Goal: Navigation & Orientation: Find specific page/section

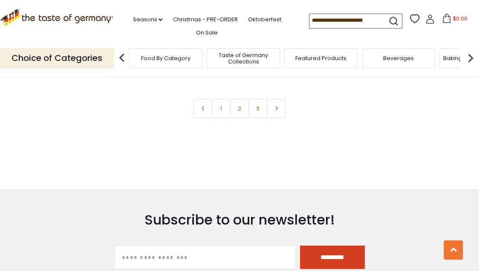
scroll to position [1877, 0]
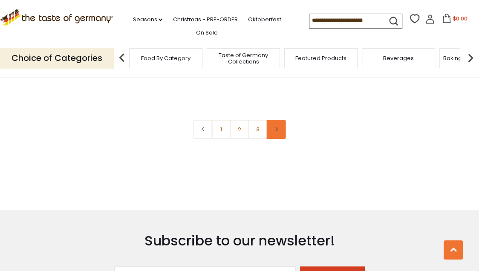
click at [275, 131] on link at bounding box center [276, 129] width 19 height 19
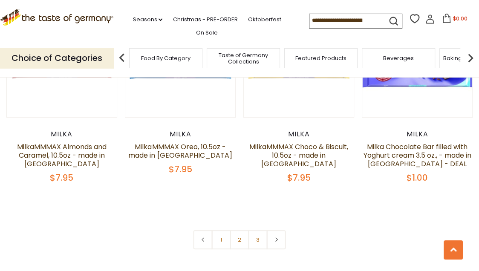
scroll to position [1790, 0]
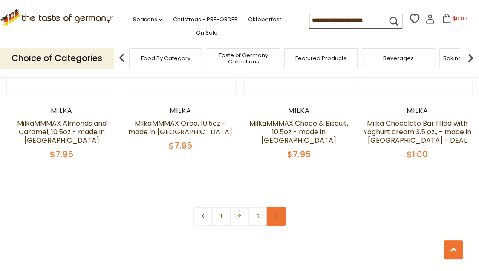
click at [276, 214] on icon at bounding box center [276, 216] width 5 height 4
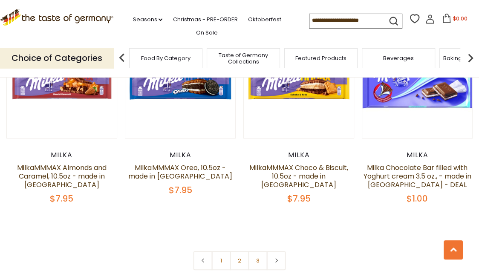
scroll to position [1752, 0]
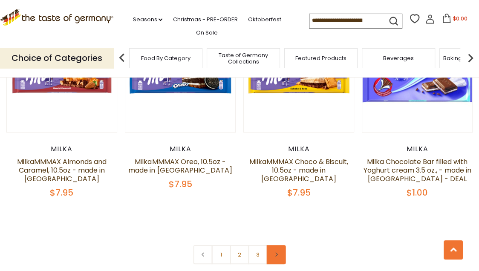
click at [276, 252] on use at bounding box center [276, 254] width 3 height 4
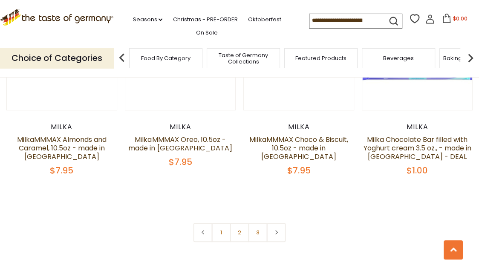
scroll to position [1780, 0]
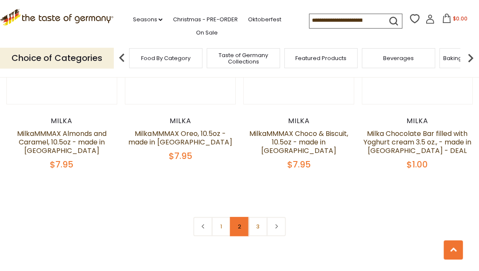
click at [238, 229] on link "2" at bounding box center [239, 226] width 19 height 19
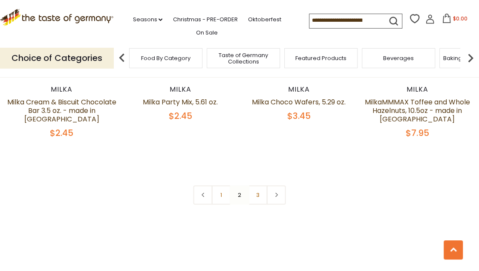
scroll to position [1815, 0]
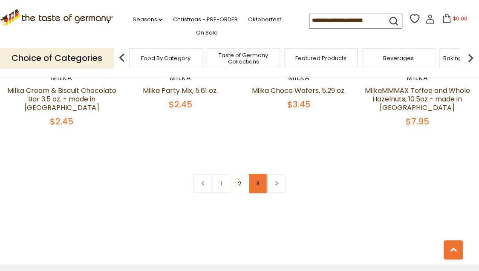
click at [260, 174] on link "3" at bounding box center [258, 183] width 19 height 19
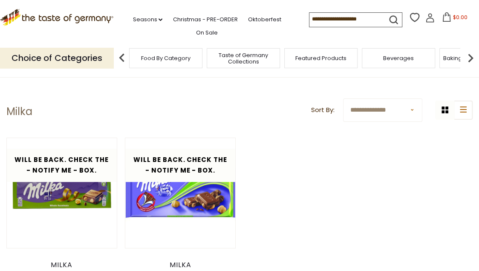
scroll to position [0, 0]
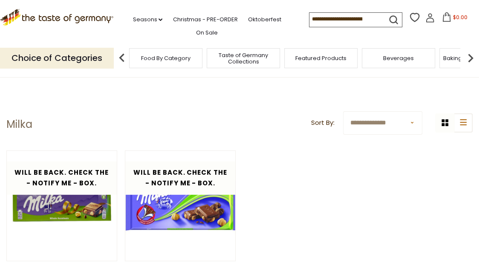
click at [387, 65] on div "Beverages" at bounding box center [398, 58] width 73 height 20
click at [392, 55] on span "Beverages" at bounding box center [398, 58] width 31 height 6
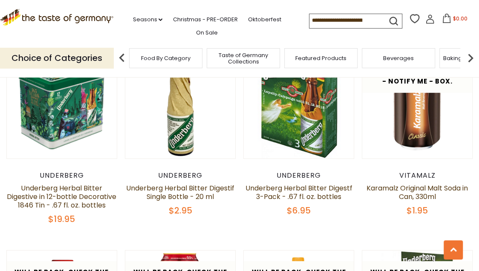
scroll to position [1240, 0]
